Goal: Information Seeking & Learning: Learn about a topic

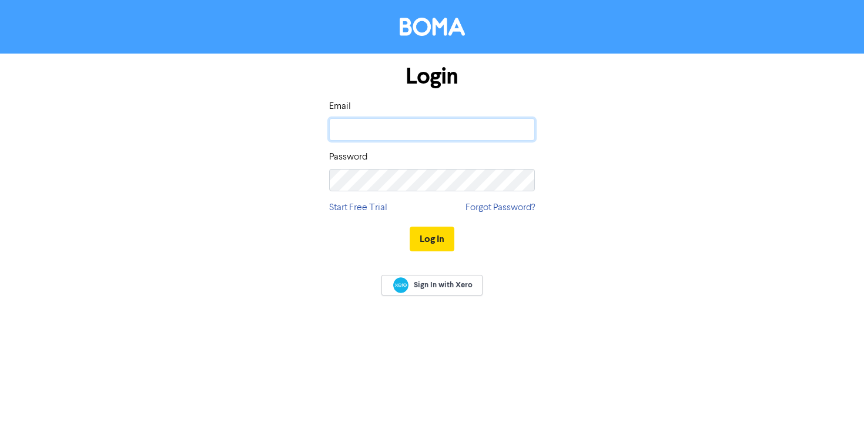
click at [397, 128] on input "email" at bounding box center [432, 129] width 206 height 22
click at [421, 132] on input "email" at bounding box center [432, 129] width 206 height 22
type input "[PERSON_NAME][EMAIL_ADDRESS][DOMAIN_NAME]"
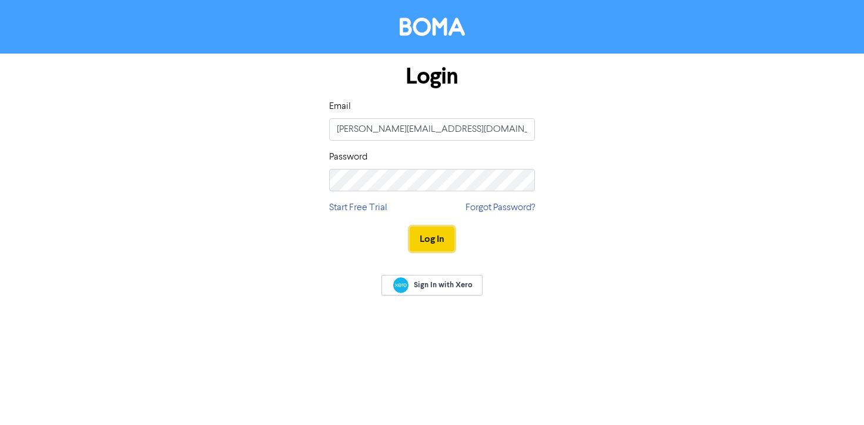
click at [443, 236] on button "Log In" at bounding box center [432, 238] width 45 height 25
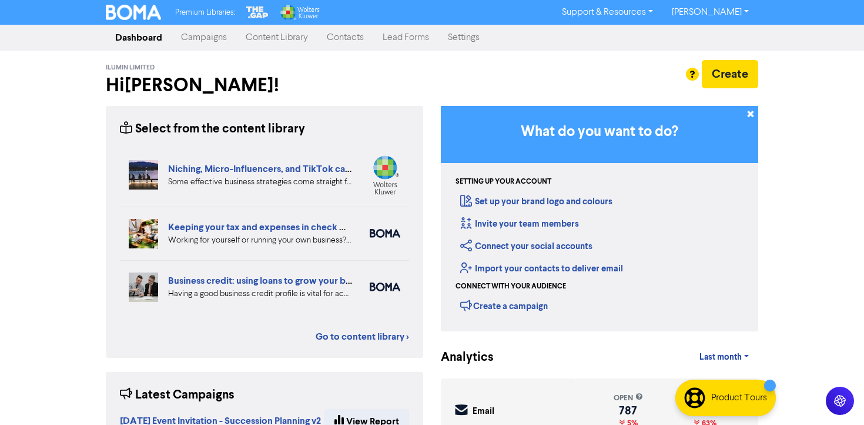
click at [295, 34] on link "Content Library" at bounding box center [276, 38] width 81 height 24
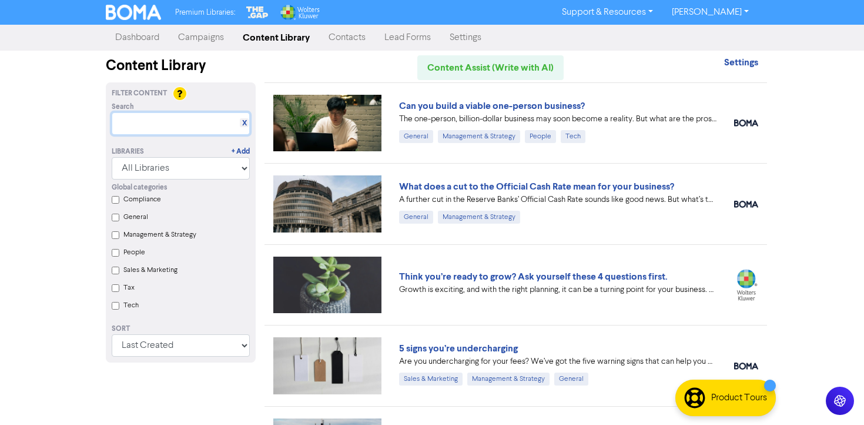
click at [193, 125] on input "text" at bounding box center [181, 123] width 138 height 22
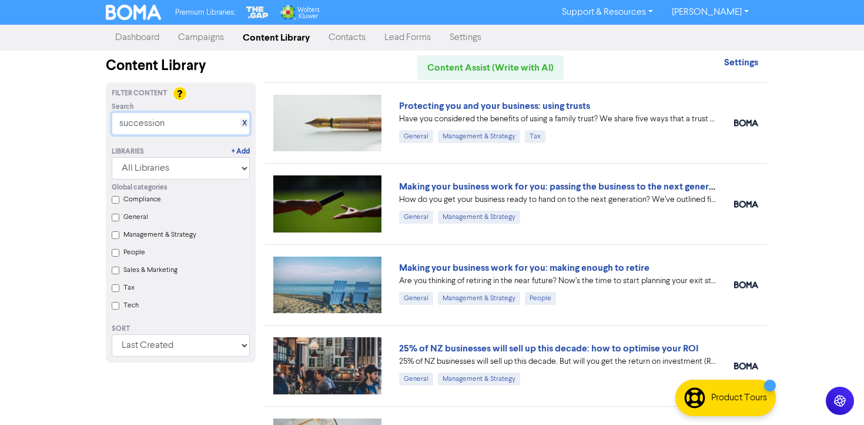
scroll to position [1, 0]
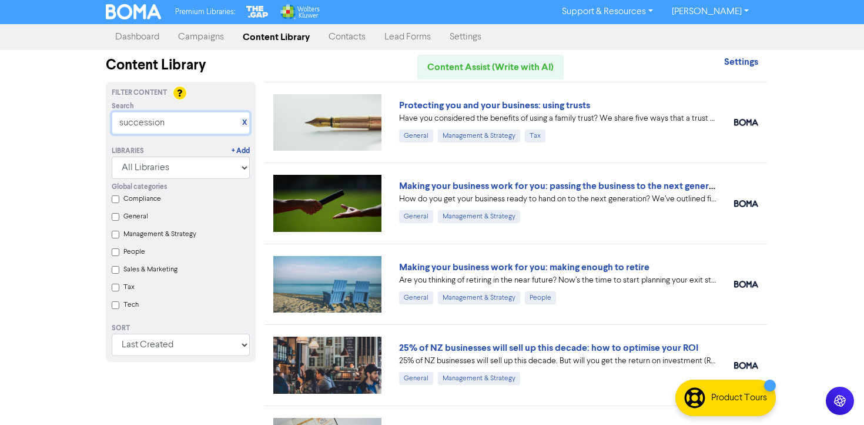
type input "succession"
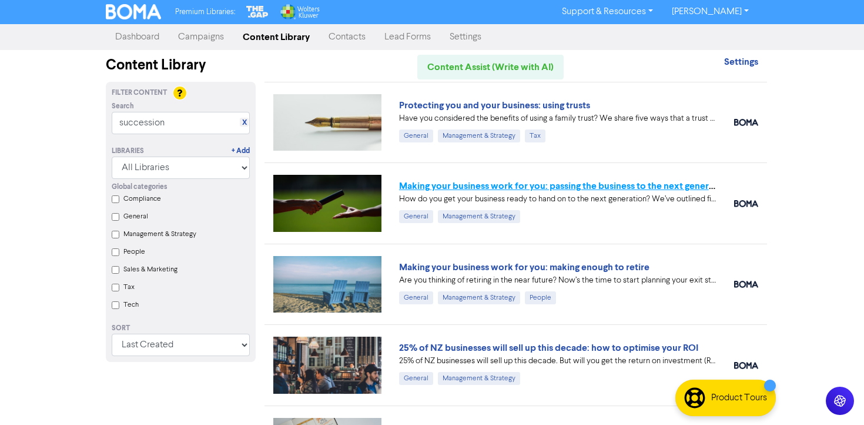
click at [544, 188] on link "Making your business work for you: passing the business to the next generation" at bounding box center [565, 186] width 332 height 12
